Goal: Task Accomplishment & Management: Manage account settings

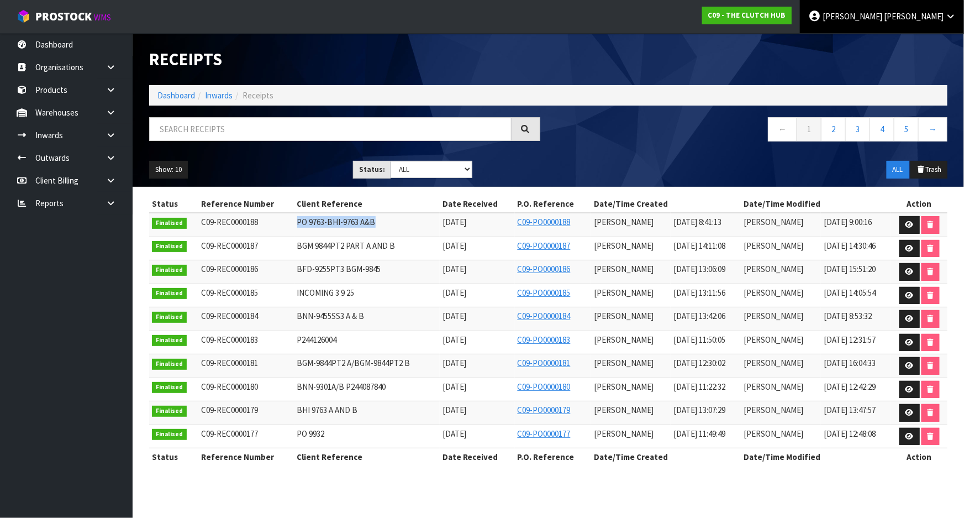
drag, startPoint x: 742, startPoint y: 11, endPoint x: 946, endPoint y: 19, distance: 203.4
click at [742, 11] on nav "Toggle navigation ProStock WMS C09 - THE CLUTCH HUB Michael Drugan Logout" at bounding box center [482, 17] width 964 height 34
click at [946, 16] on icon at bounding box center [950, 16] width 10 height 8
click at [917, 48] on link "Logout" at bounding box center [919, 43] width 87 height 15
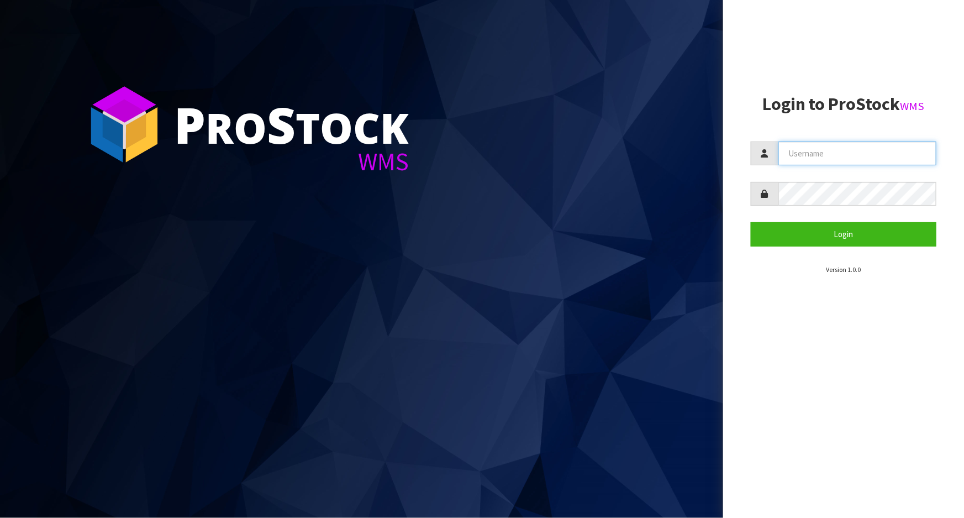
click at [800, 152] on input "text" at bounding box center [857, 153] width 158 height 24
type input "[PERSON_NAME]"
click at [751, 222] on button "Login" at bounding box center [844, 234] width 186 height 24
